Goal: Task Accomplishment & Management: Manage account settings

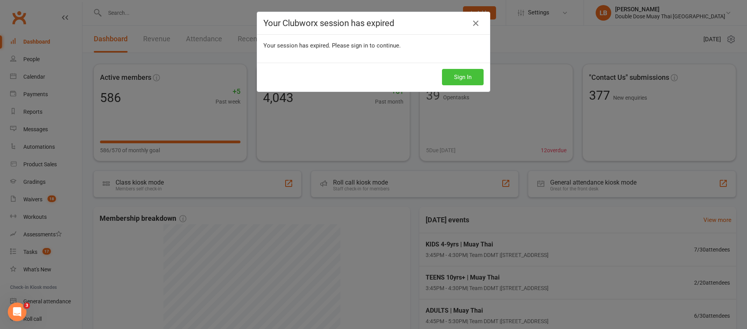
click at [455, 80] on button "Sign In" at bounding box center [463, 77] width 42 height 16
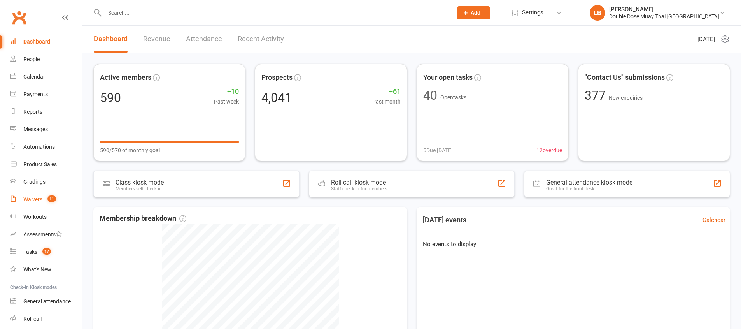
click at [37, 197] on div "Waivers" at bounding box center [32, 199] width 19 height 6
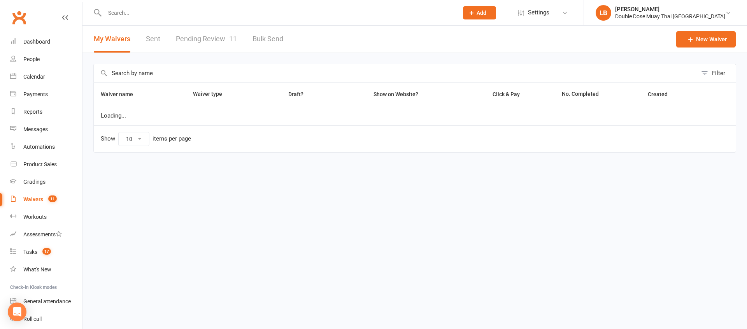
select select "100"
click at [210, 47] on link "Pending Review 11" at bounding box center [206, 39] width 61 height 27
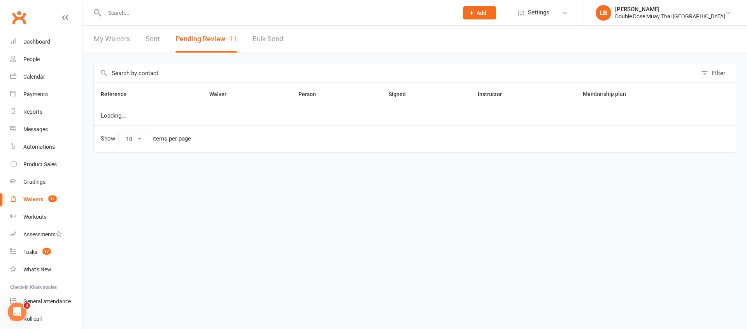
select select "100"
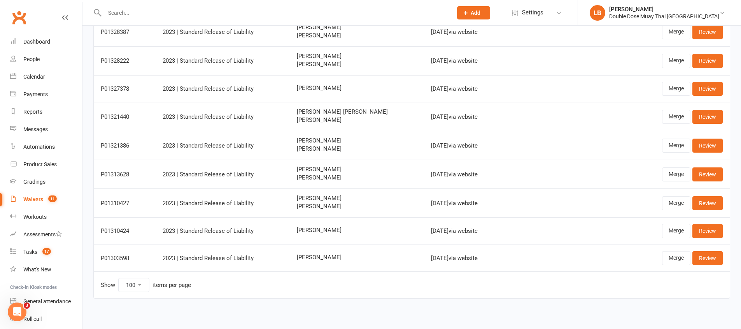
scroll to position [149, 0]
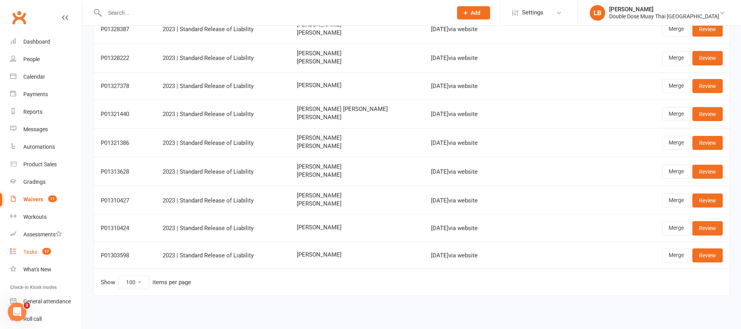
click at [33, 252] on div "Tasks" at bounding box center [30, 252] width 14 height 6
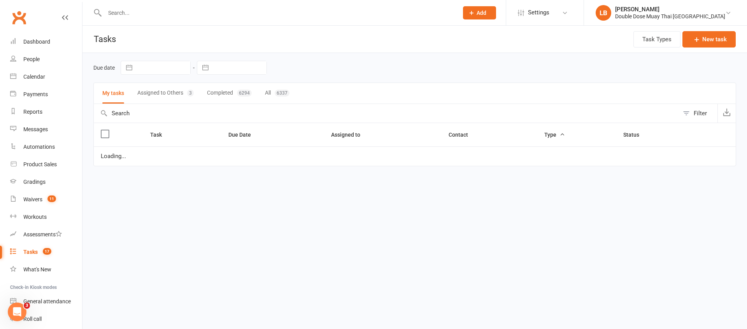
select select "started"
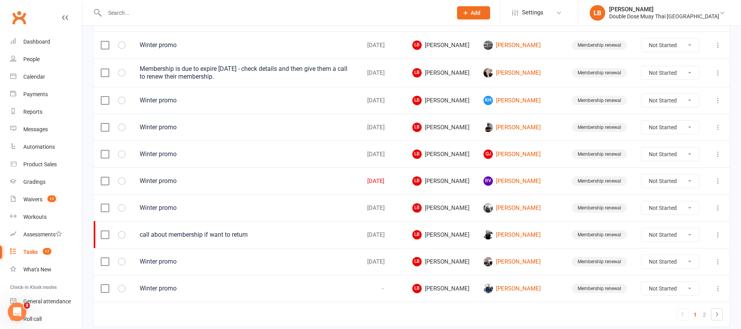
scroll to position [555, 0]
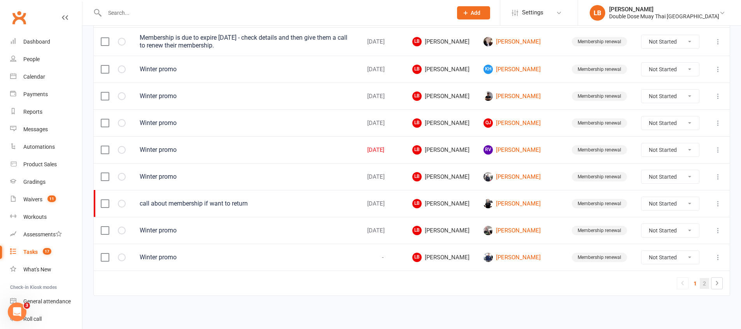
click at [705, 283] on link "2" at bounding box center [704, 283] width 9 height 11
select select "started"
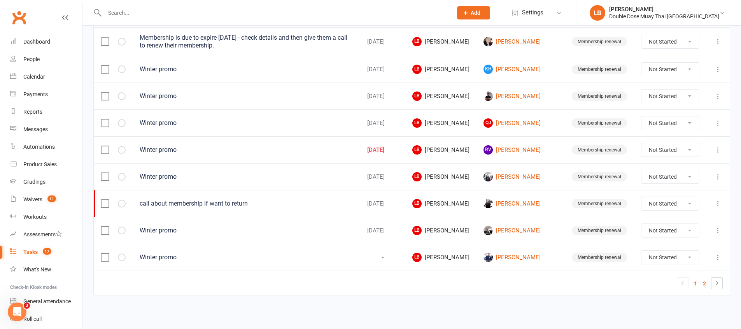
select select "started"
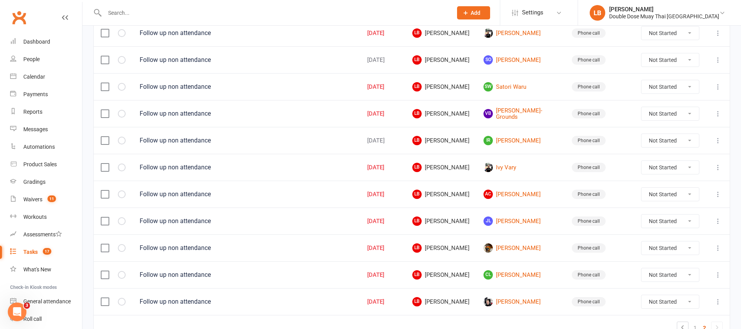
scroll to position [278, 0]
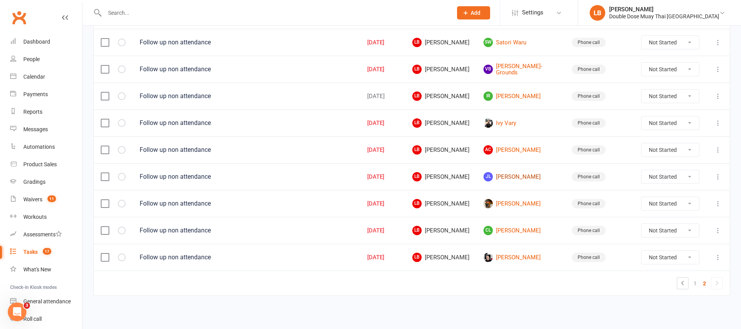
click at [515, 179] on link "JL Jett Luke" at bounding box center [520, 176] width 74 height 9
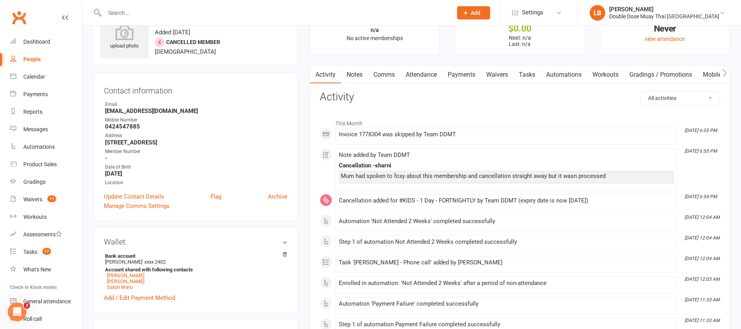
scroll to position [39, 0]
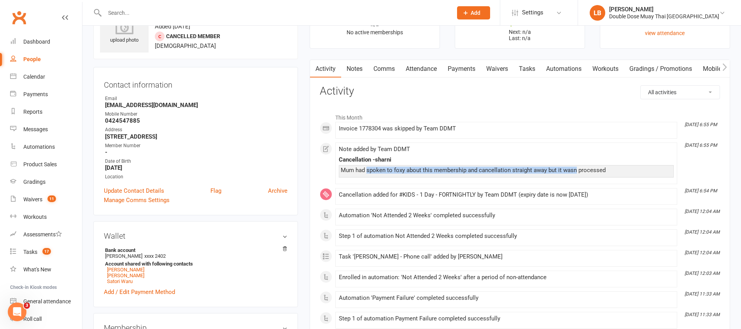
drag, startPoint x: 368, startPoint y: 167, endPoint x: 576, endPoint y: 173, distance: 208.2
click at [576, 173] on div "Mum had spoken to foxy about this membership and cancellation straight away but…" at bounding box center [506, 170] width 331 height 7
click at [575, 173] on div "Mum had spoken to foxy about this membership and cancellation straight away but…" at bounding box center [506, 170] width 331 height 7
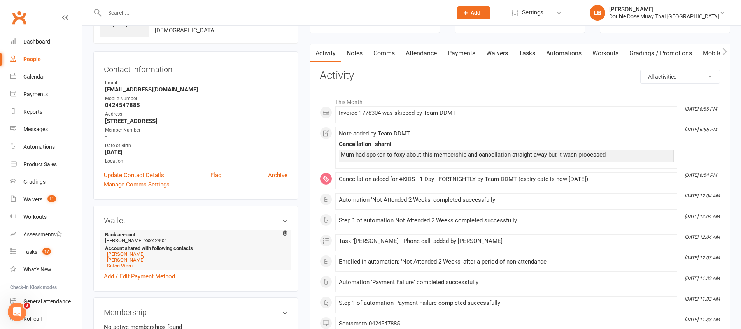
scroll to position [0, 0]
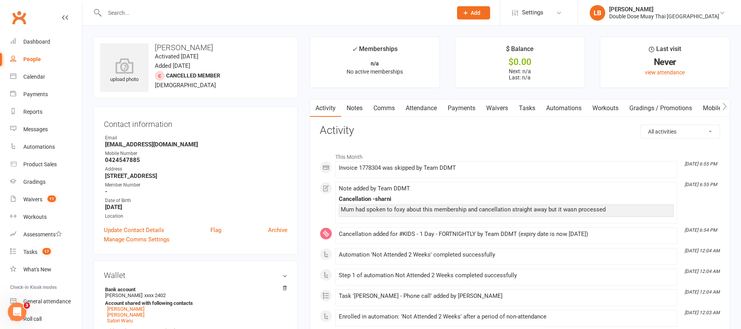
click at [526, 109] on link "Tasks" at bounding box center [526, 108] width 27 height 18
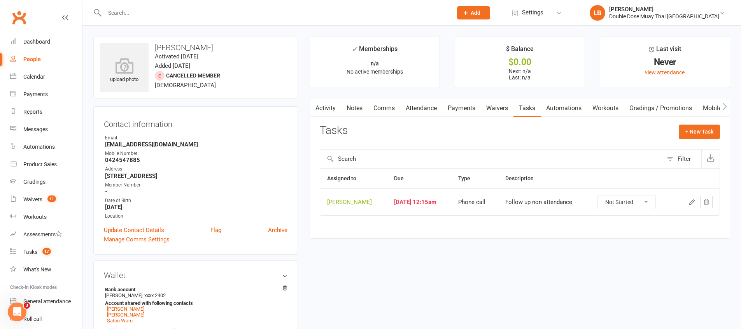
click at [632, 196] on select "Not Started In Progress Waiting Complete" at bounding box center [627, 201] width 58 height 13
select select "unstarted"
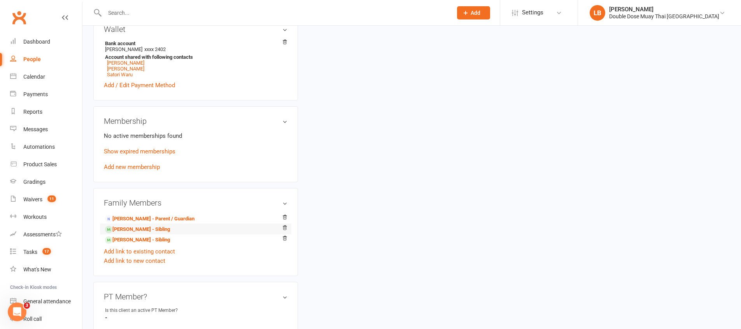
scroll to position [249, 0]
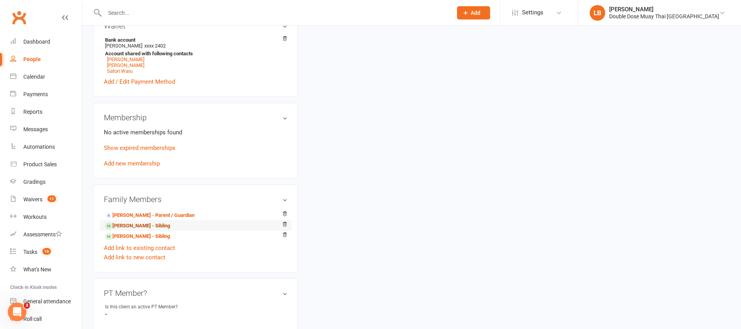
click at [138, 228] on link "Chaise Luke - Sibling" at bounding box center [137, 226] width 65 height 8
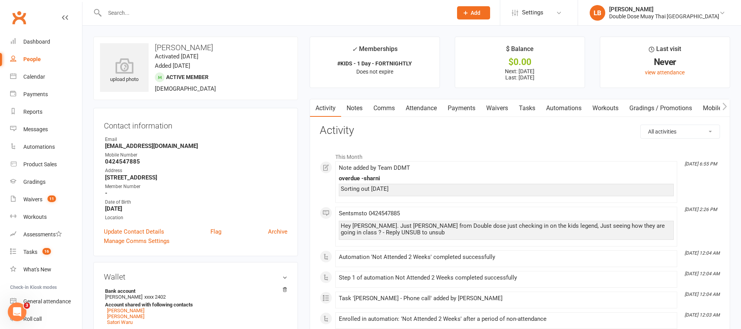
click at [532, 110] on link "Tasks" at bounding box center [526, 108] width 27 height 18
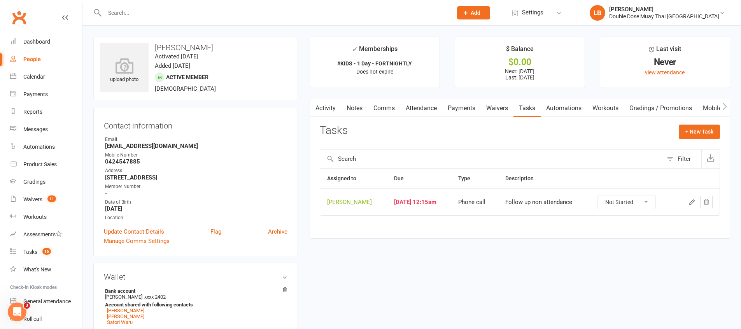
click at [618, 205] on select "Not Started In Progress Waiting Complete" at bounding box center [627, 201] width 58 height 13
select select "unstarted"
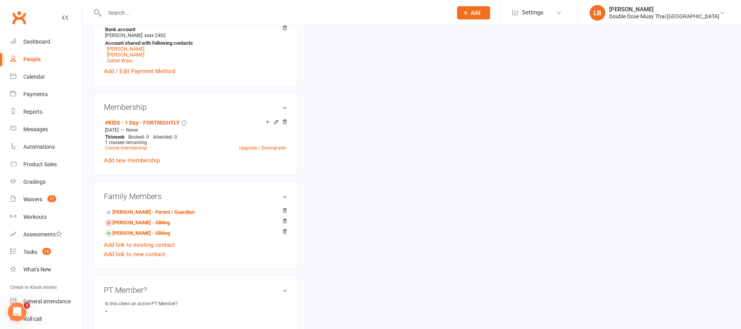
scroll to position [347, 0]
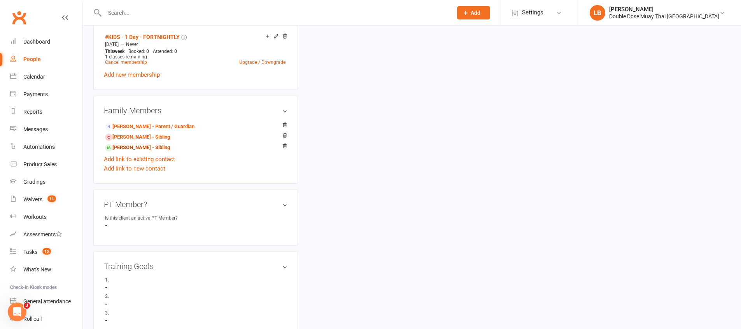
click at [139, 151] on link "Satori Waru - Sibling" at bounding box center [137, 148] width 65 height 8
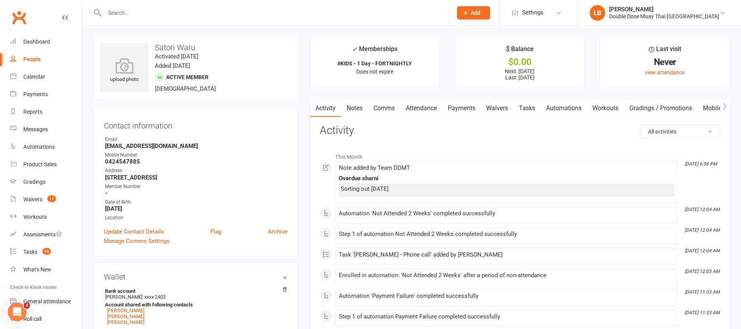
click at [532, 111] on link "Tasks" at bounding box center [526, 108] width 27 height 18
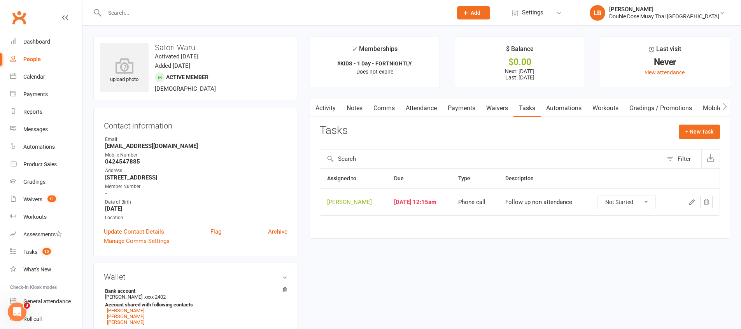
click at [631, 201] on select "Not Started In Progress Waiting Complete" at bounding box center [627, 201] width 58 height 13
select select "unstarted"
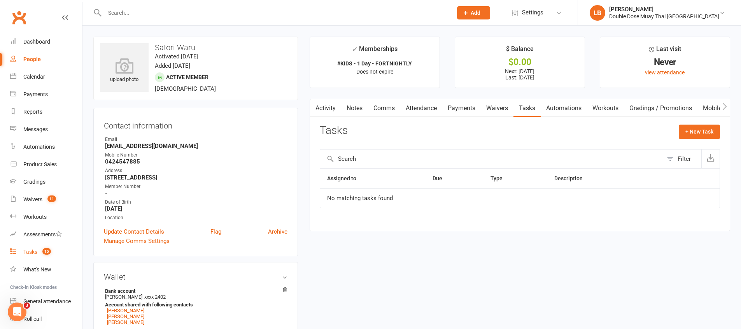
click at [22, 248] on link "Tasks 15" at bounding box center [46, 252] width 72 height 18
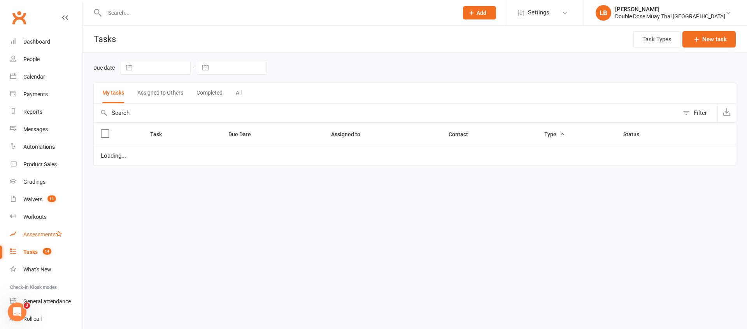
select select "started"
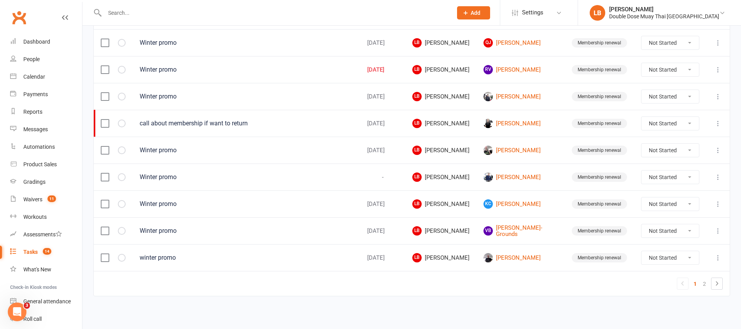
scroll to position [555, 0]
click at [707, 280] on link "2" at bounding box center [704, 283] width 9 height 11
select select "started"
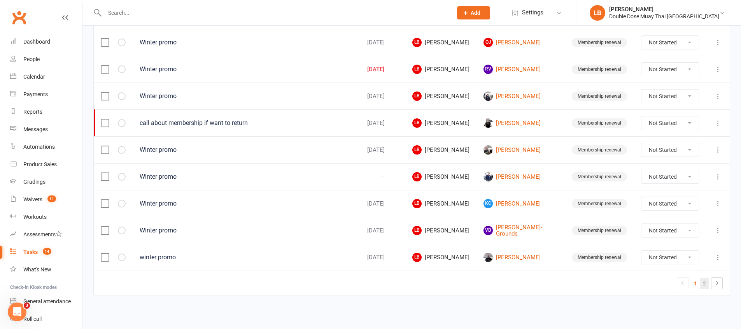
select select "started"
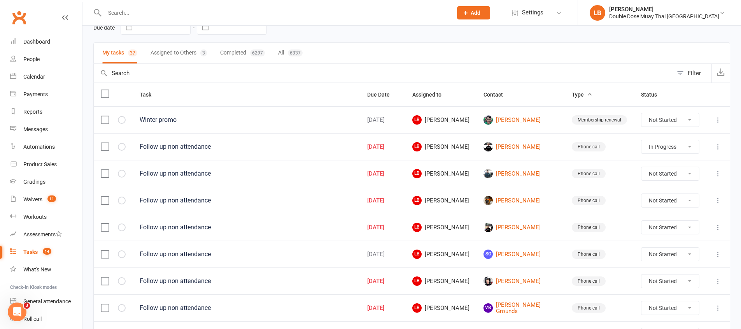
scroll to position [198, 0]
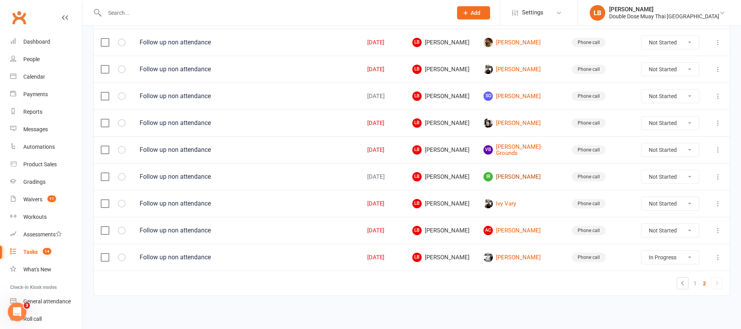
click at [533, 173] on link "IR Izzy Rhodes" at bounding box center [520, 176] width 74 height 9
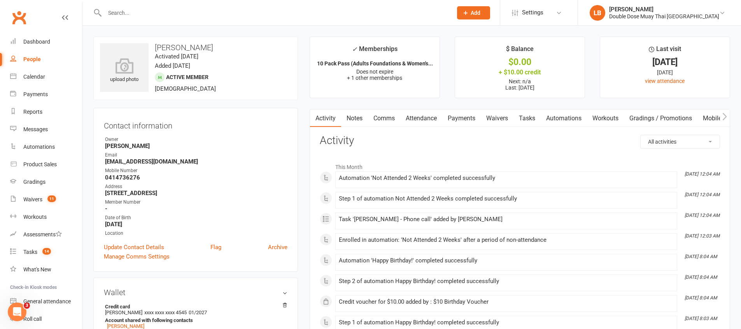
click at [530, 123] on link "Tasks" at bounding box center [526, 118] width 27 height 18
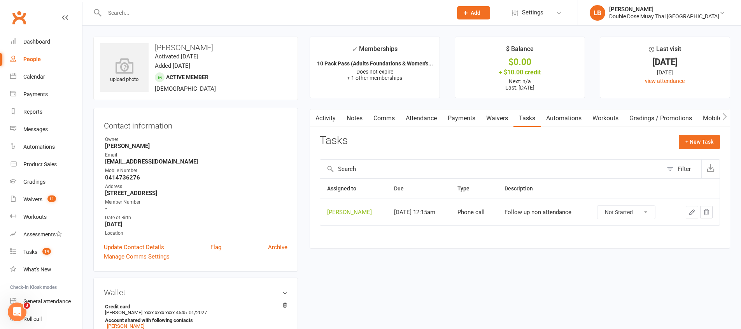
click at [628, 210] on select "Not Started In Progress Waiting Complete" at bounding box center [626, 211] width 58 height 13
select select "unstarted"
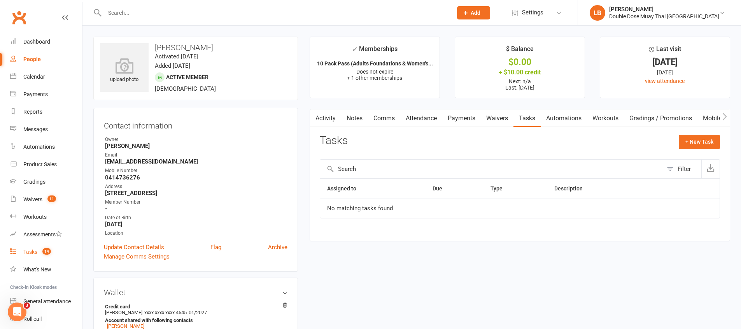
click at [49, 257] on link "Tasks 14" at bounding box center [46, 252] width 72 height 18
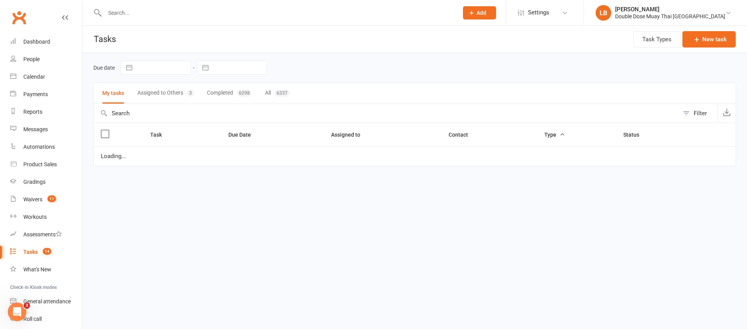
select select "started"
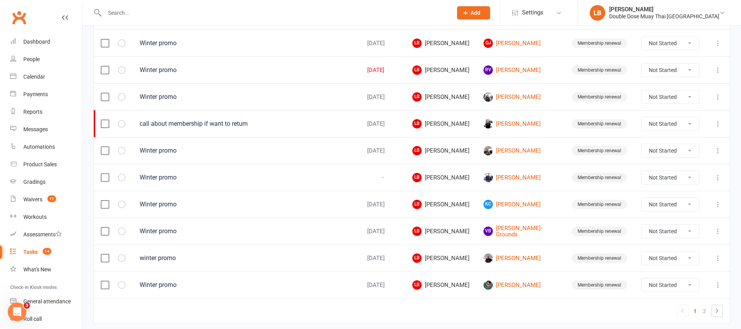
scroll to position [553, 0]
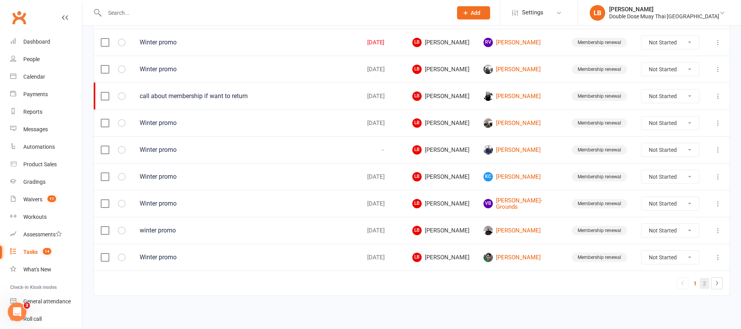
click at [702, 280] on link "2" at bounding box center [704, 283] width 9 height 11
select select "started"
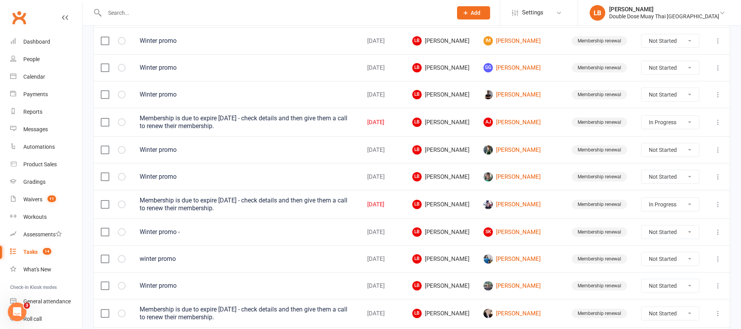
select select "started"
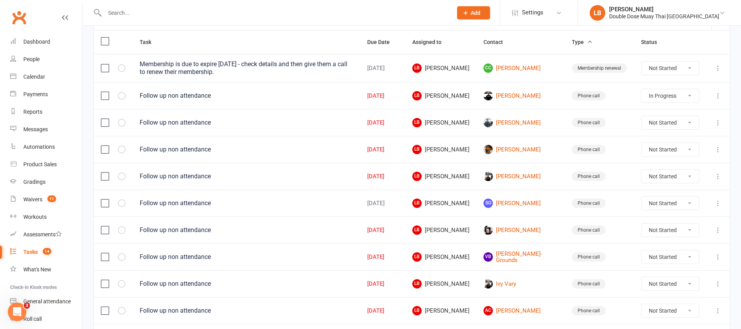
scroll to position [0, 0]
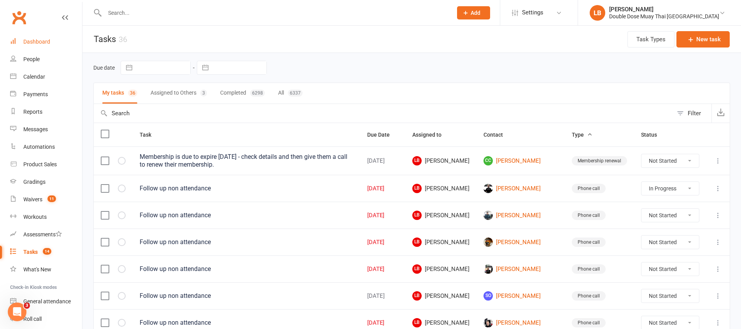
click at [50, 37] on link "Dashboard" at bounding box center [46, 42] width 72 height 18
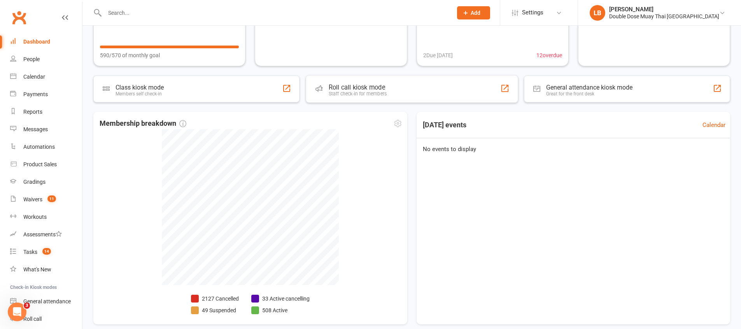
scroll to position [131, 0]
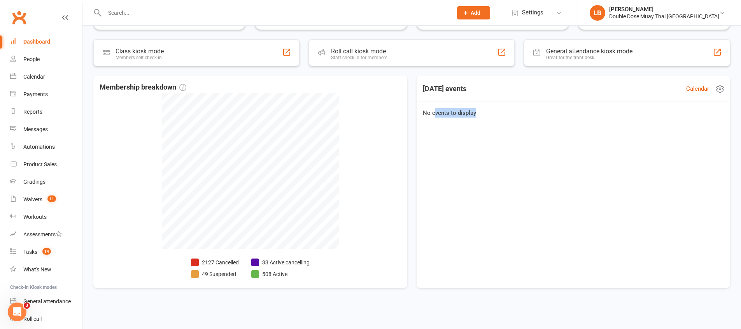
drag, startPoint x: 434, startPoint y: 111, endPoint x: 485, endPoint y: 111, distance: 50.6
click at [485, 111] on div "No events to display" at bounding box center [573, 113] width 320 height 22
click at [20, 251] on link "Tasks 14" at bounding box center [46, 252] width 72 height 18
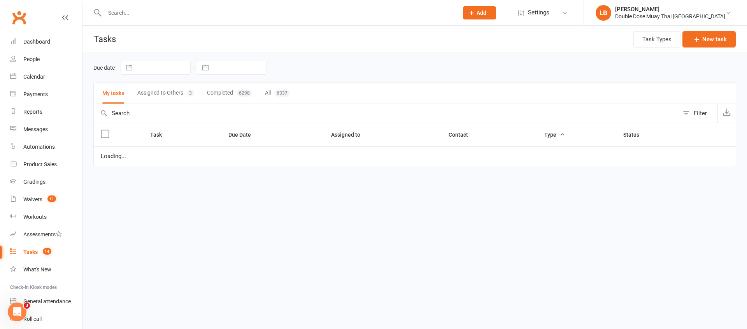
select select "started"
